Goal: Connect with others: Connect with other users

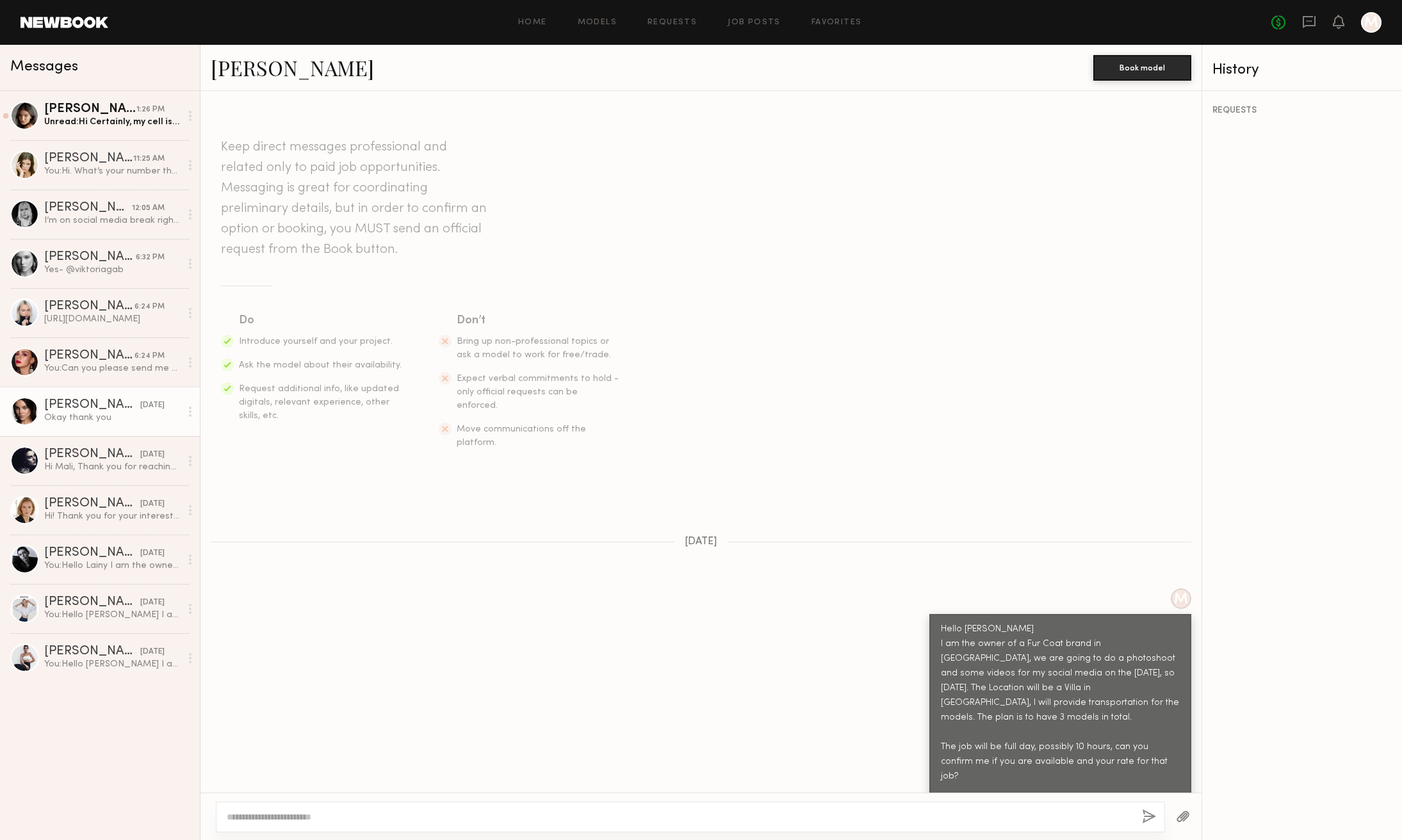
scroll to position [188, 0]
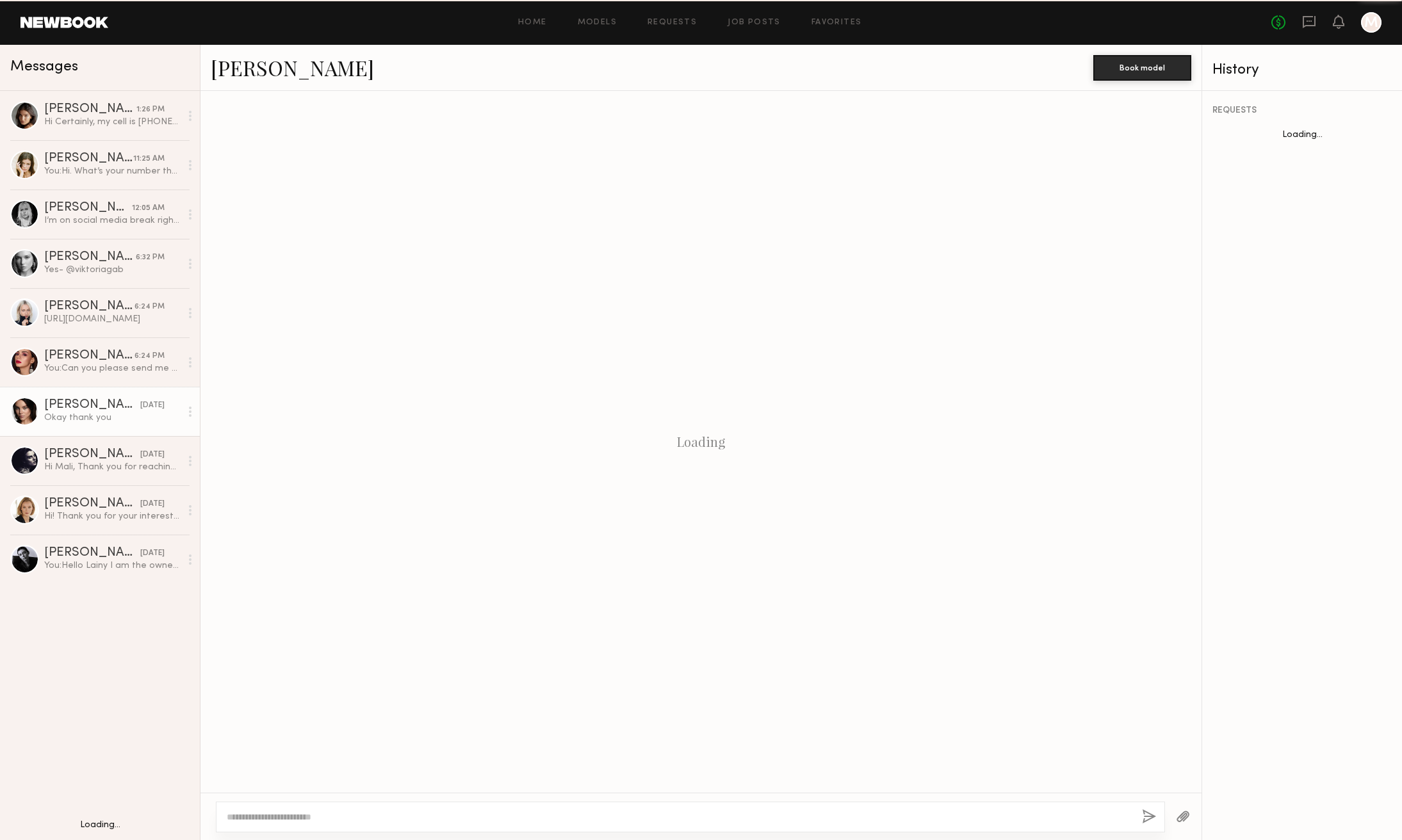
scroll to position [188, 0]
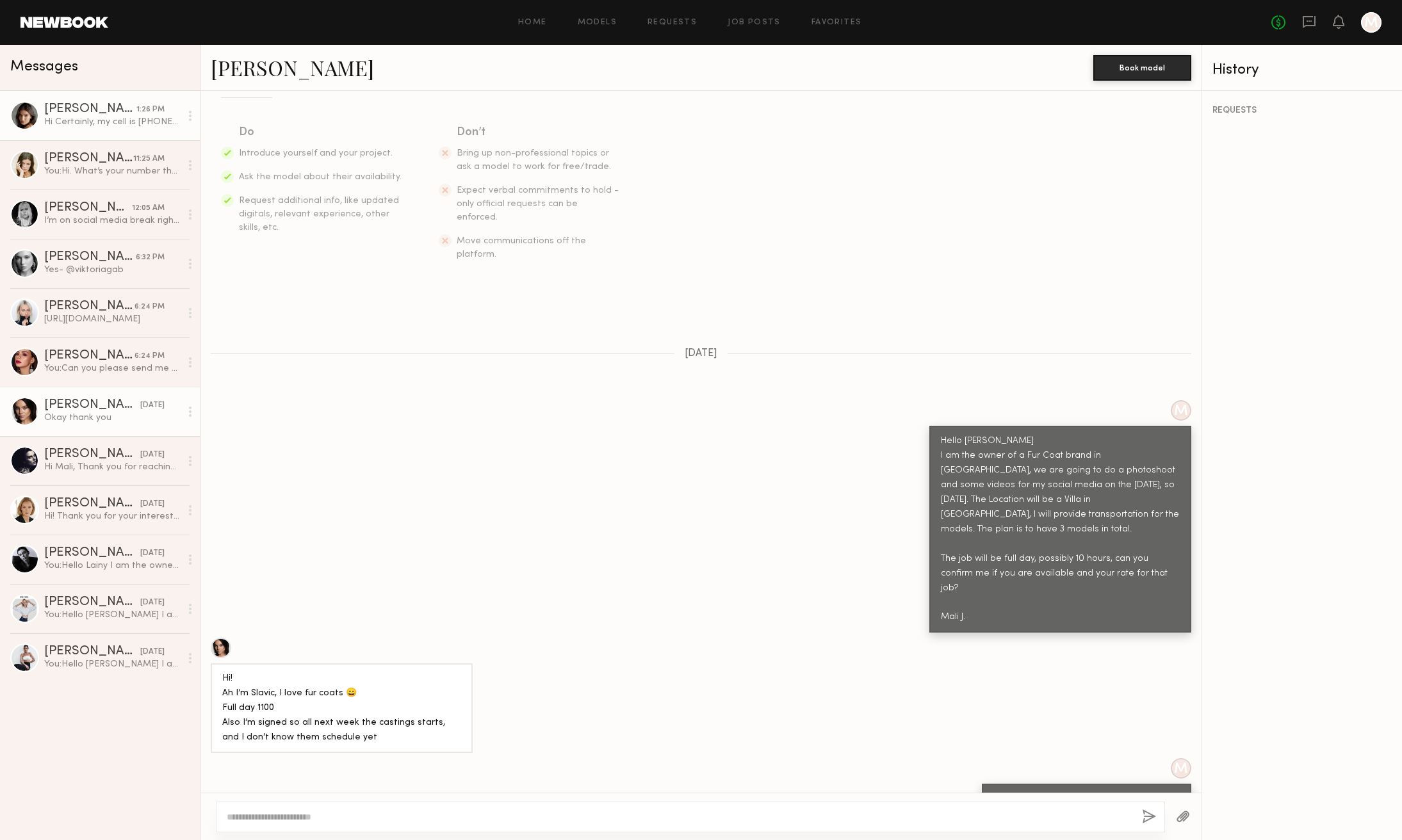
click at [98, 122] on div "Hi Certainly, my cell is [PHONE_NUMBER]" at bounding box center [112, 122] width 136 height 12
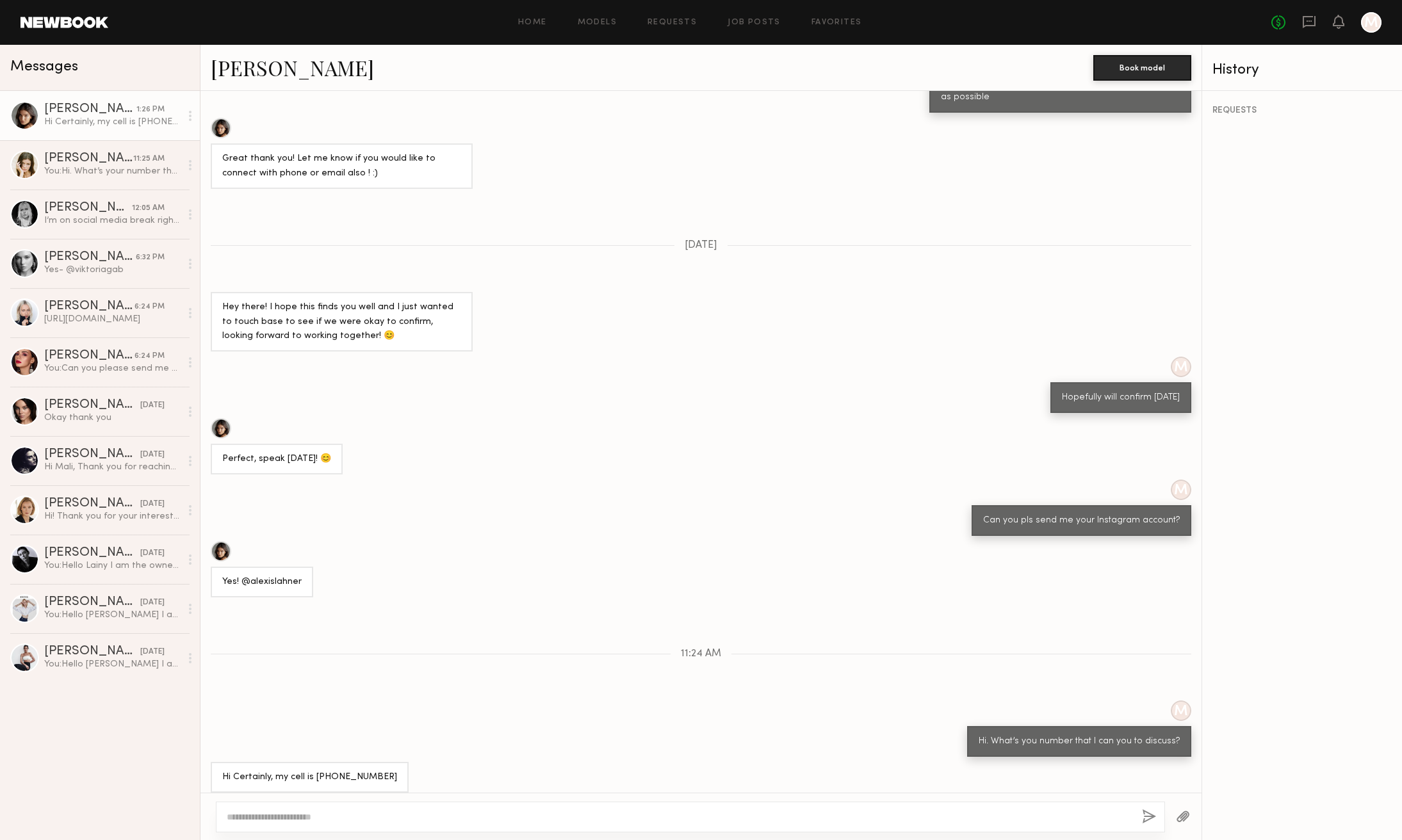
scroll to position [271, 0]
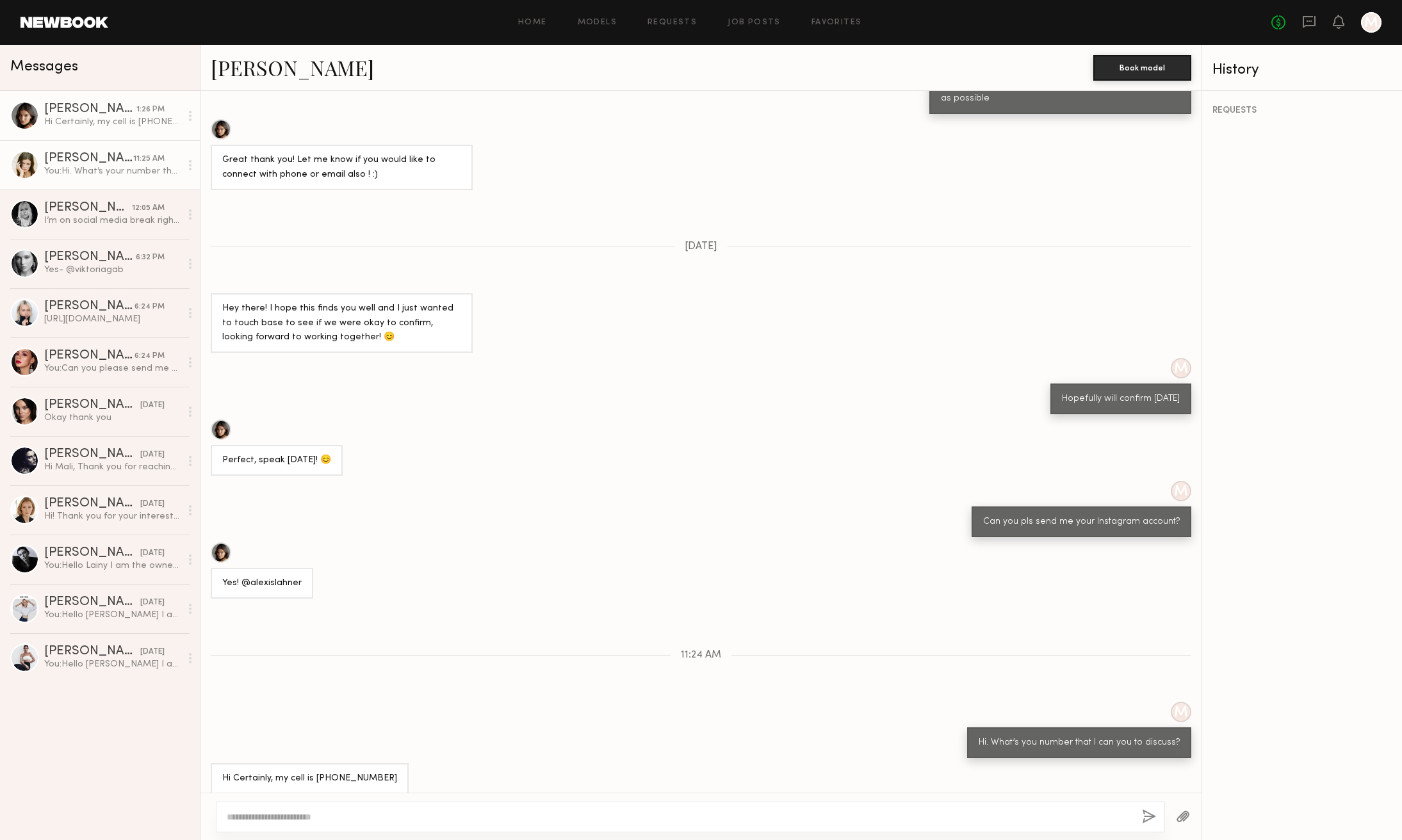
click at [105, 168] on div "You: Hi. What’s your number that I can call you to discuss?" at bounding box center [112, 171] width 136 height 12
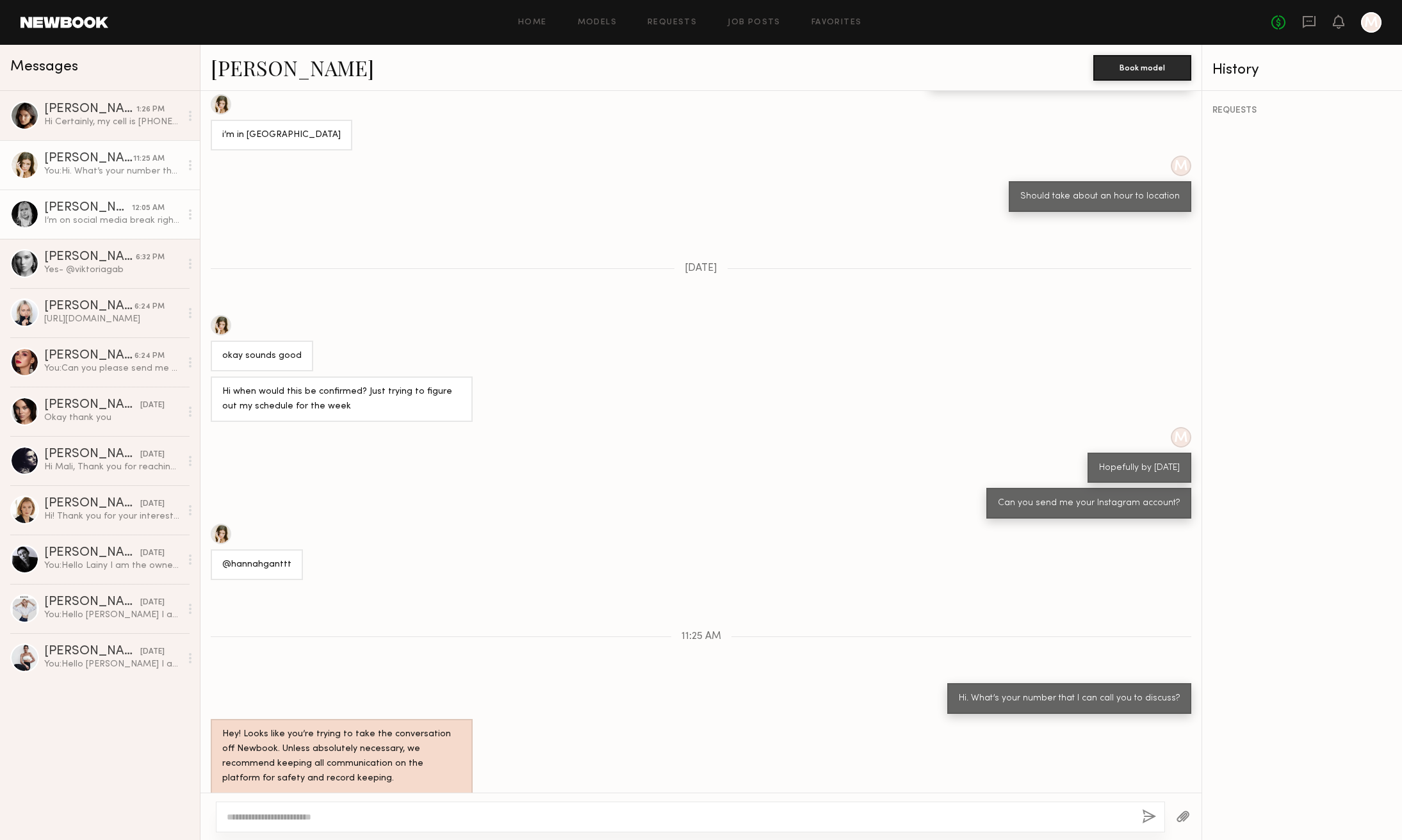
click at [105, 215] on div "I’m on social media break right now" at bounding box center [112, 221] width 136 height 12
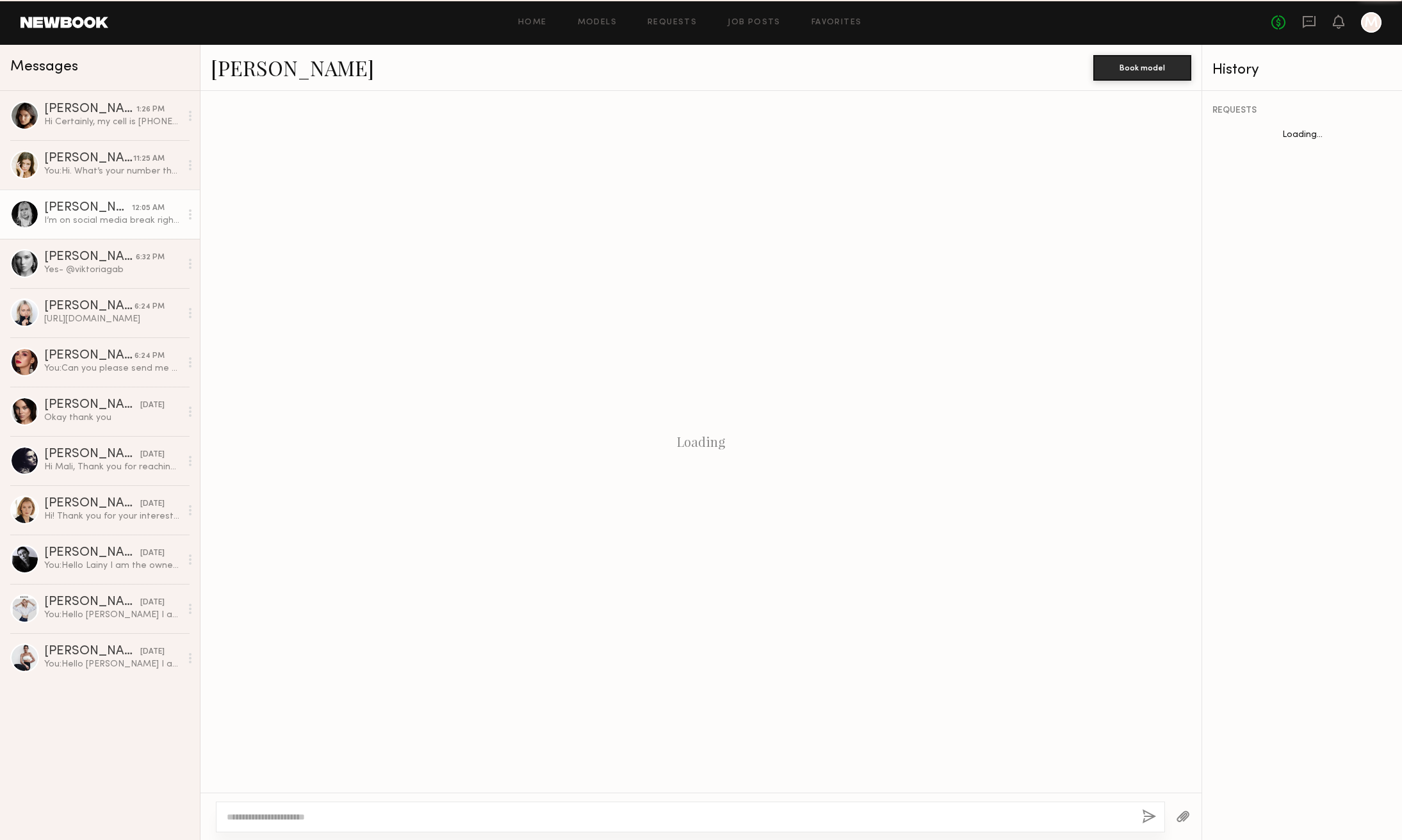
scroll to position [435, 0]
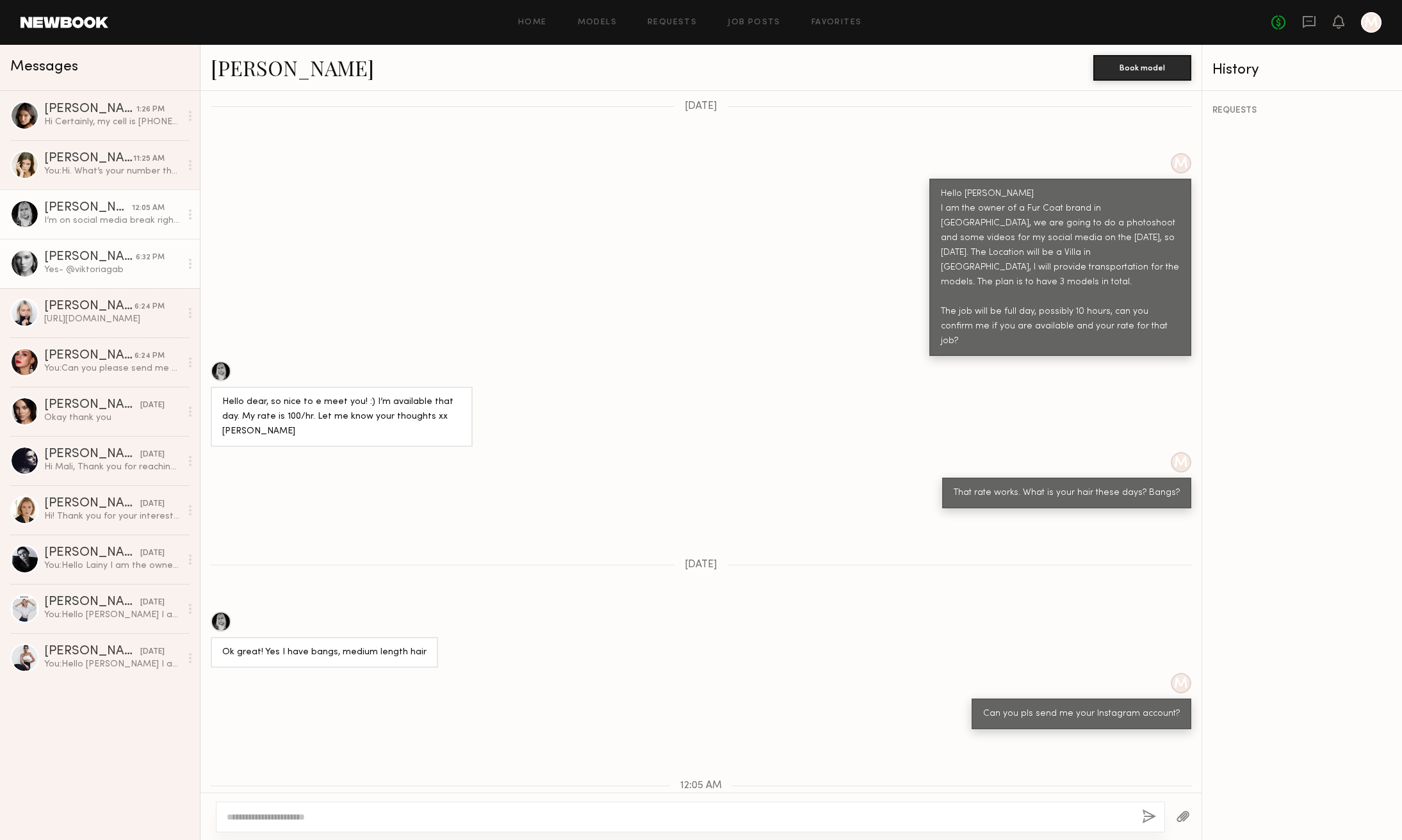
click at [110, 256] on div "[PERSON_NAME]" at bounding box center [90, 257] width 92 height 13
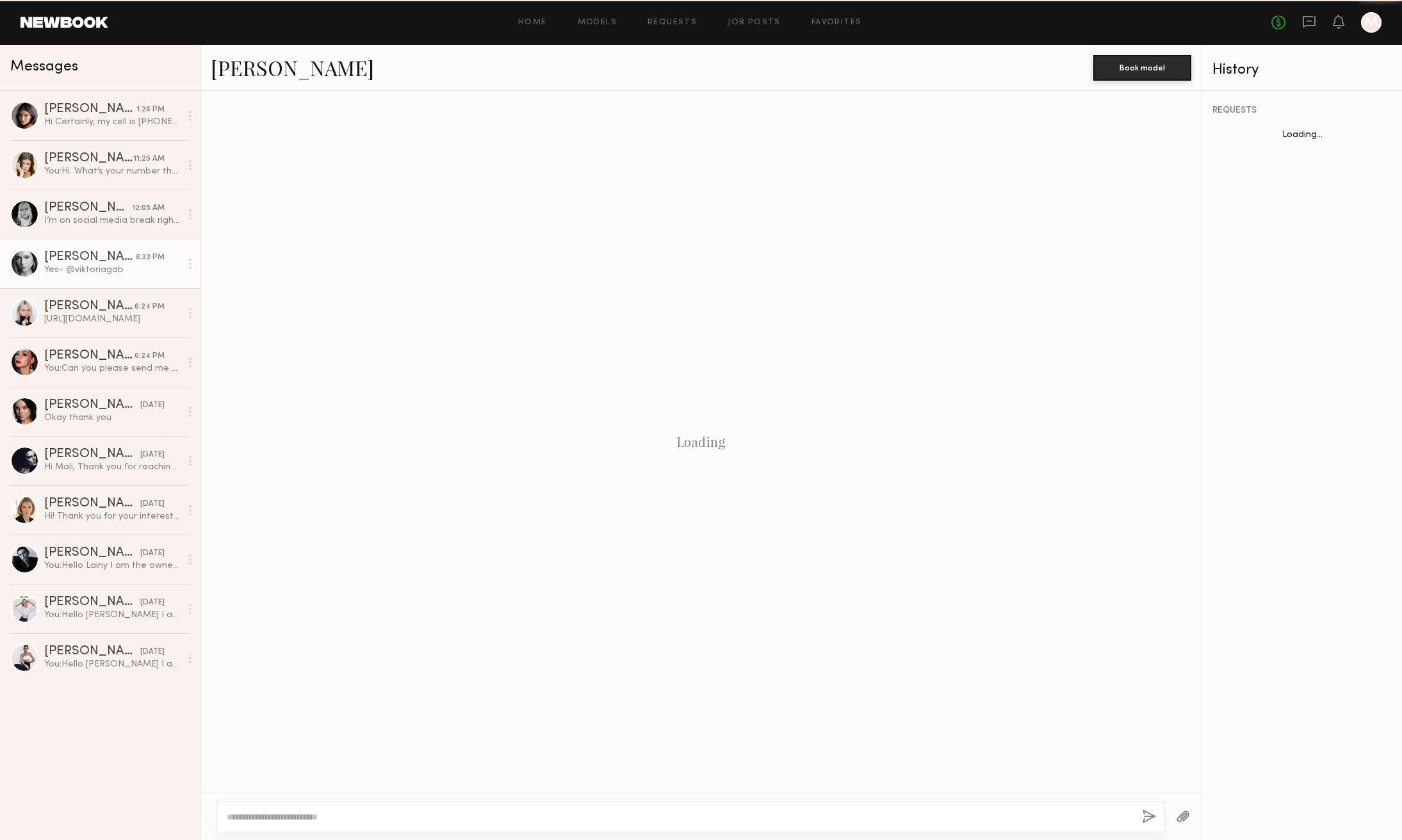
scroll to position [530, 0]
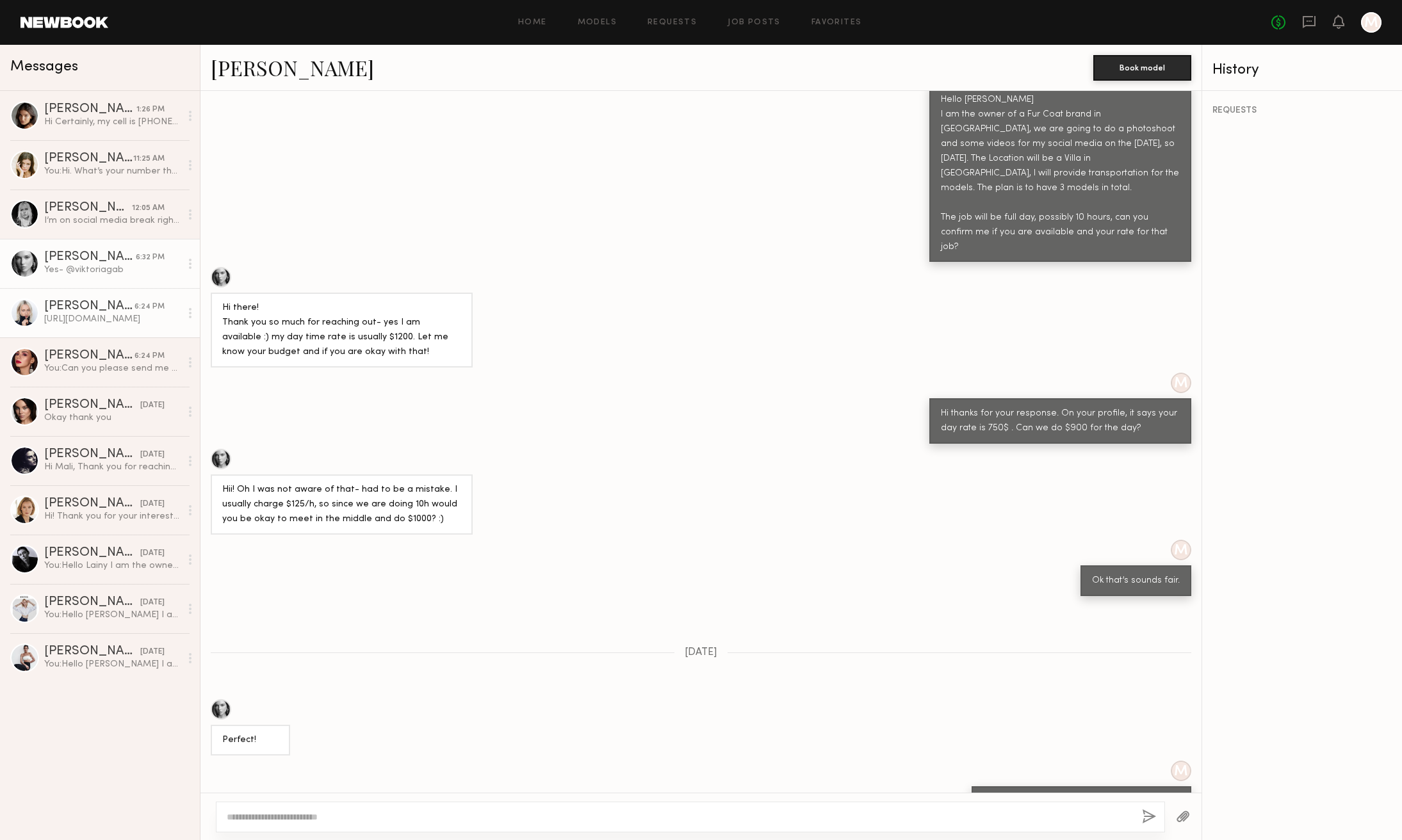
click at [106, 317] on div "[URL][DOMAIN_NAME]" at bounding box center [112, 319] width 136 height 12
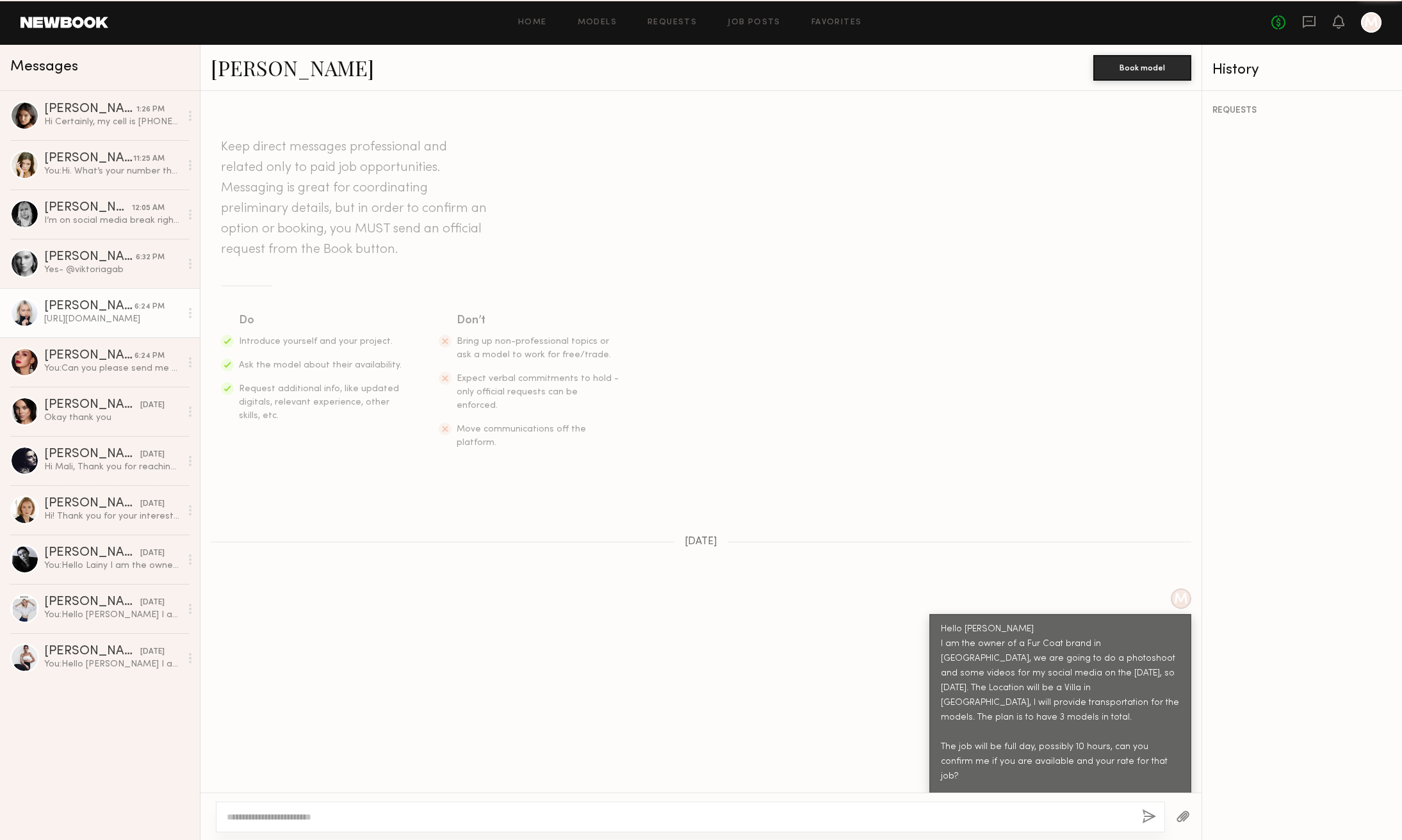
scroll to position [811, 0]
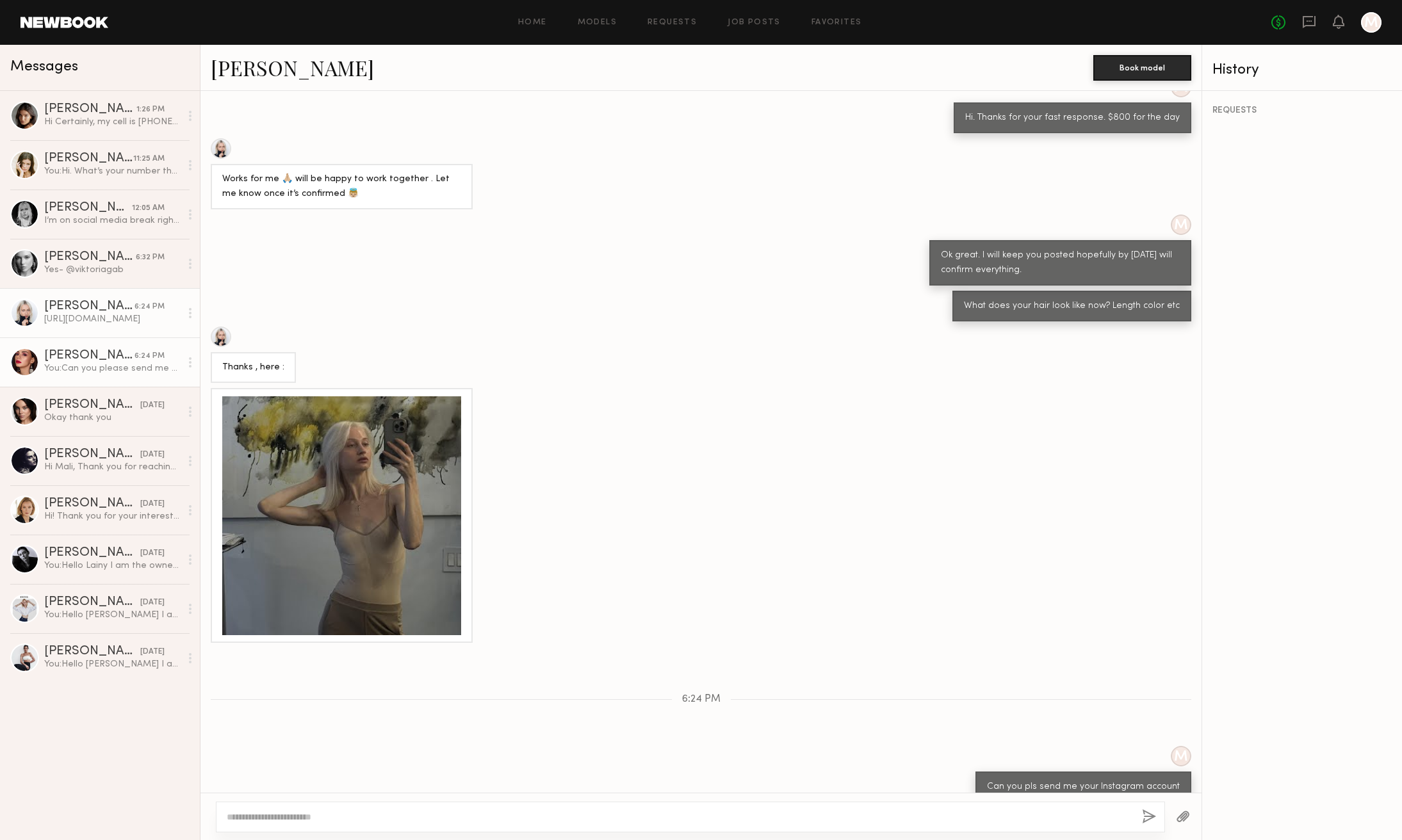
click at [105, 355] on div "[PERSON_NAME]" at bounding box center [90, 356] width 90 height 13
